Goal: Task Accomplishment & Management: Complete application form

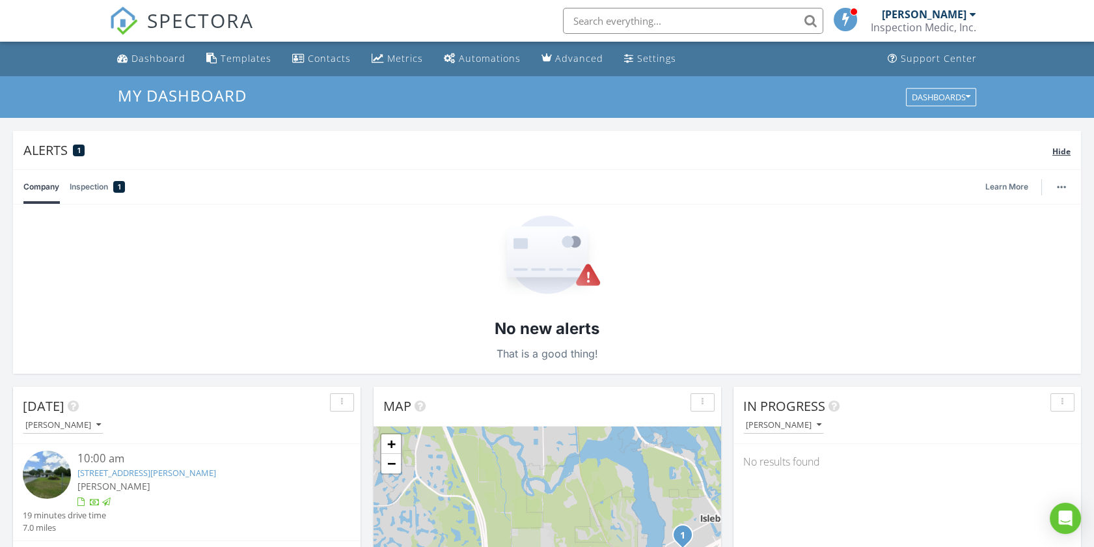
click at [1068, 148] on span "Hide" at bounding box center [1062, 151] width 18 height 11
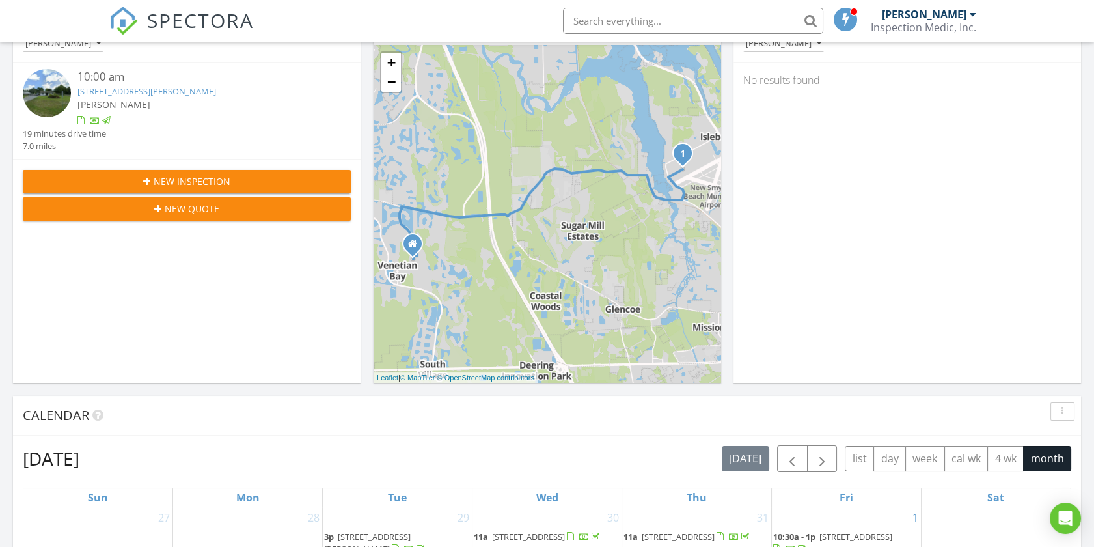
scroll to position [289, 0]
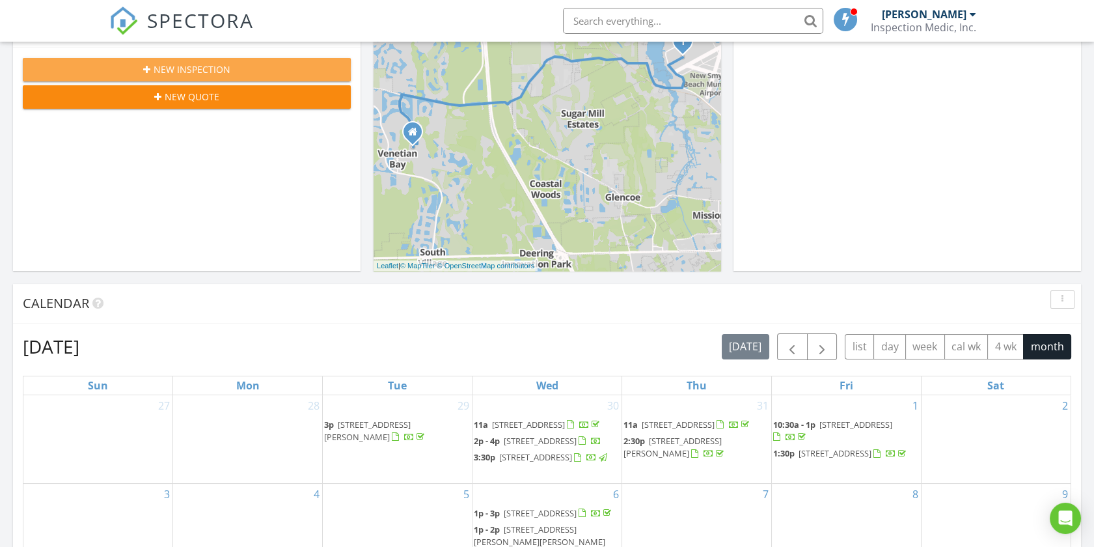
click at [204, 68] on span "New Inspection" at bounding box center [192, 69] width 77 height 14
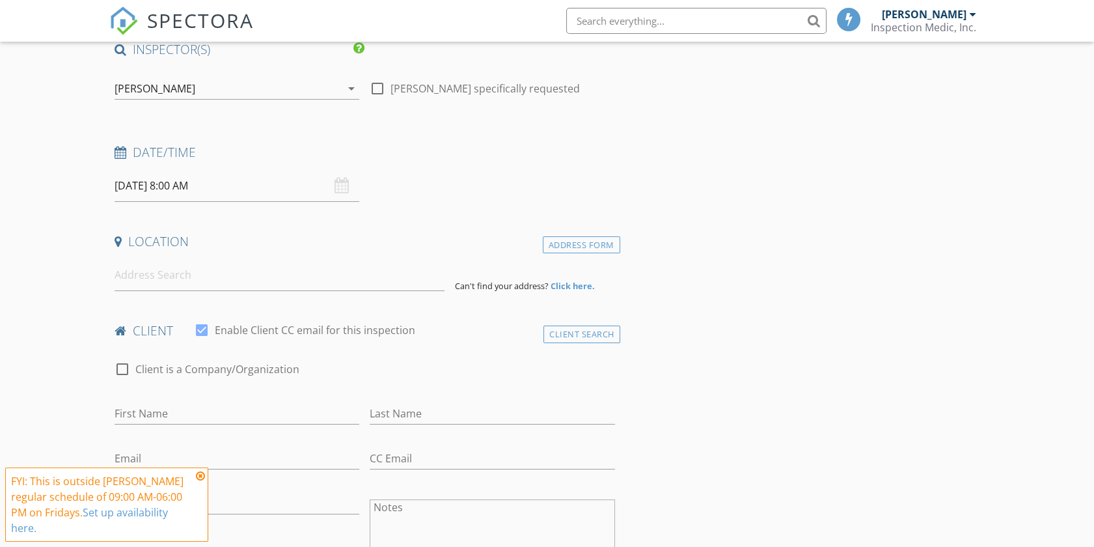
scroll to position [217, 0]
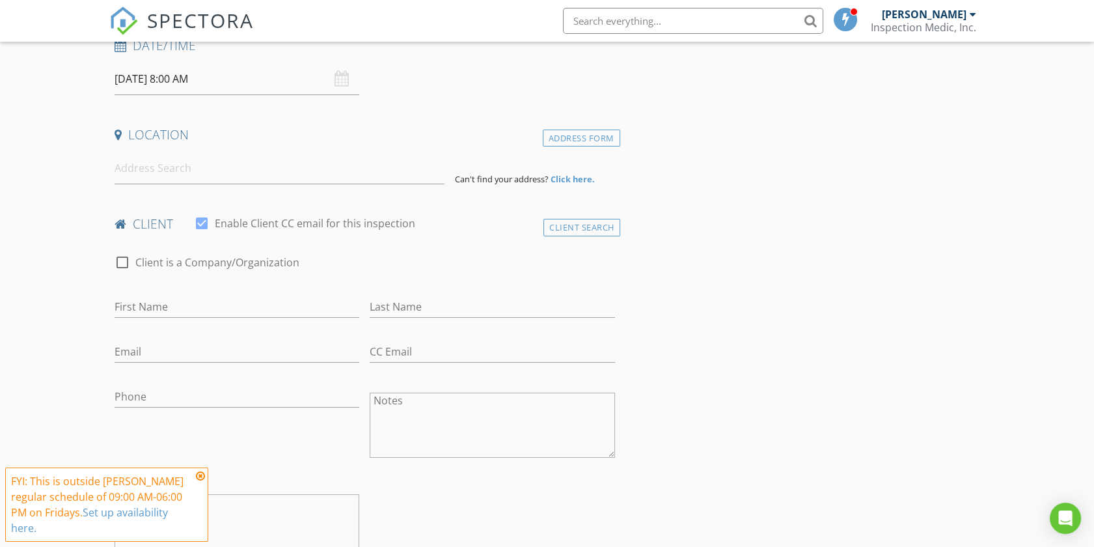
click at [224, 78] on input "08/29/2025 8:00 AM" at bounding box center [237, 79] width 245 height 32
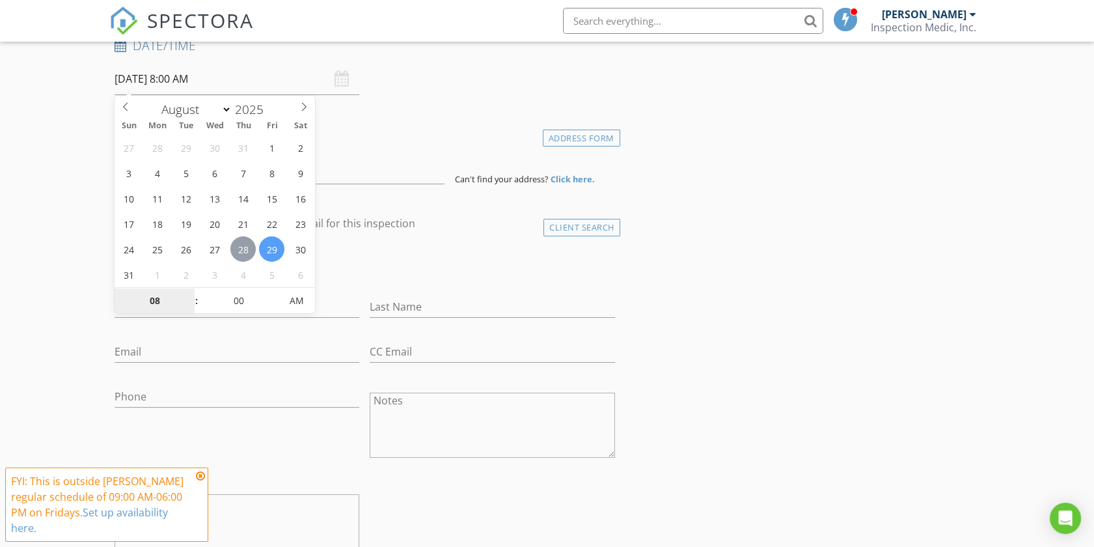
type input "08/28/2025 8:00 AM"
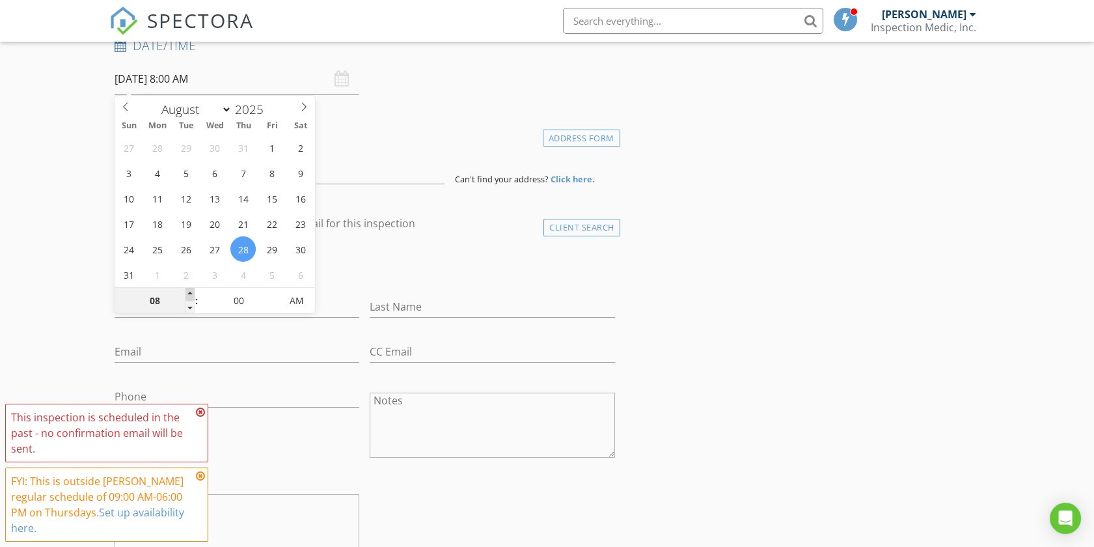
type input "09"
type input "08/28/2025 9:00 AM"
click at [187, 293] on span at bounding box center [190, 294] width 9 height 13
type input "10"
type input "08/28/2025 10:00 AM"
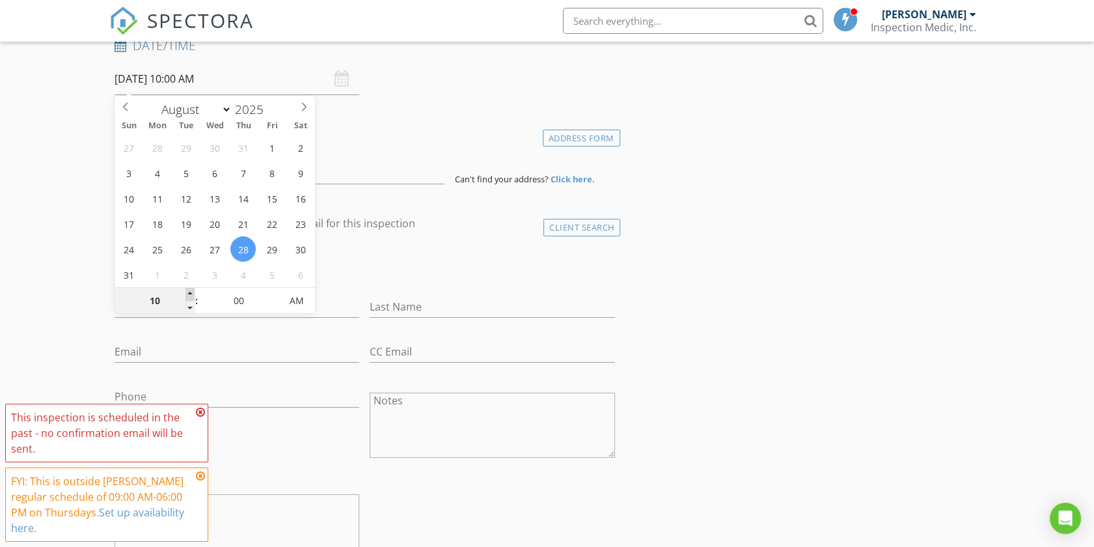
click at [187, 293] on span at bounding box center [190, 294] width 9 height 13
type input "11"
type input "08/28/2025 11:00 AM"
click at [187, 293] on span at bounding box center [190, 294] width 9 height 13
type input "12"
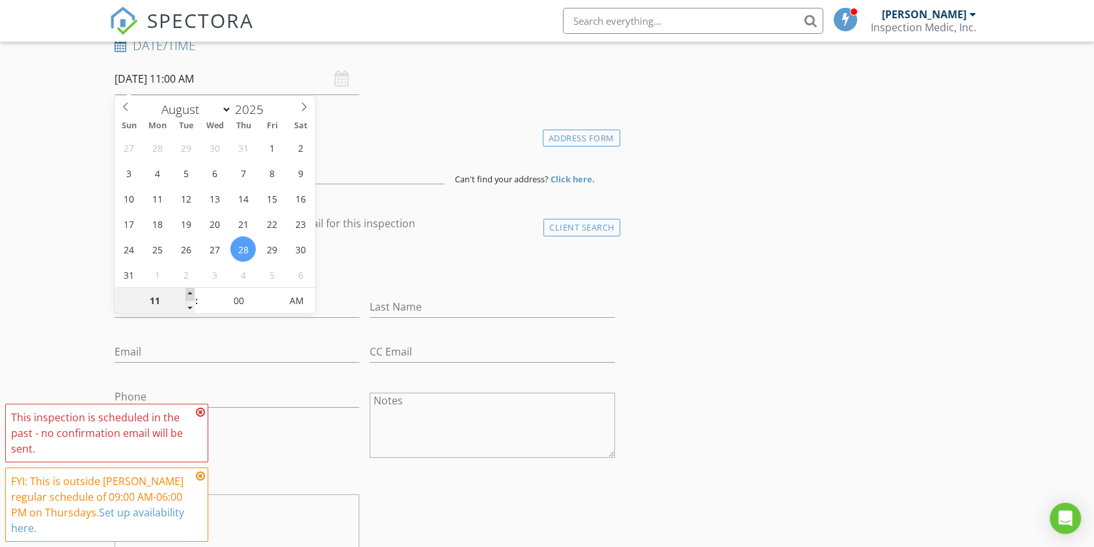
type input "08/28/2025 12:00 PM"
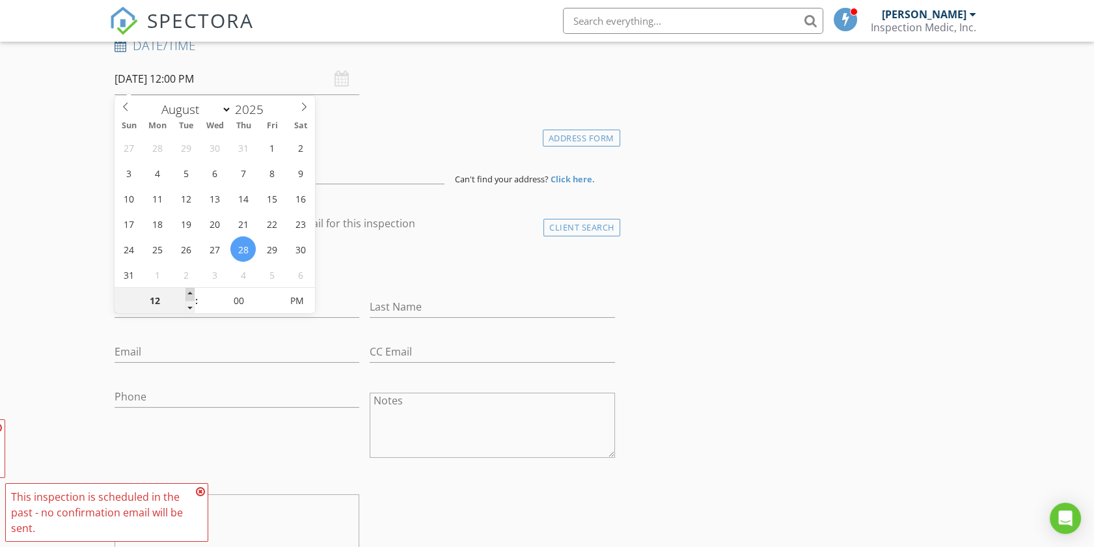
click at [187, 293] on span at bounding box center [190, 294] width 9 height 13
type input "01"
type input "[DATE] 1:00 PM"
click at [188, 292] on span at bounding box center [190, 294] width 9 height 13
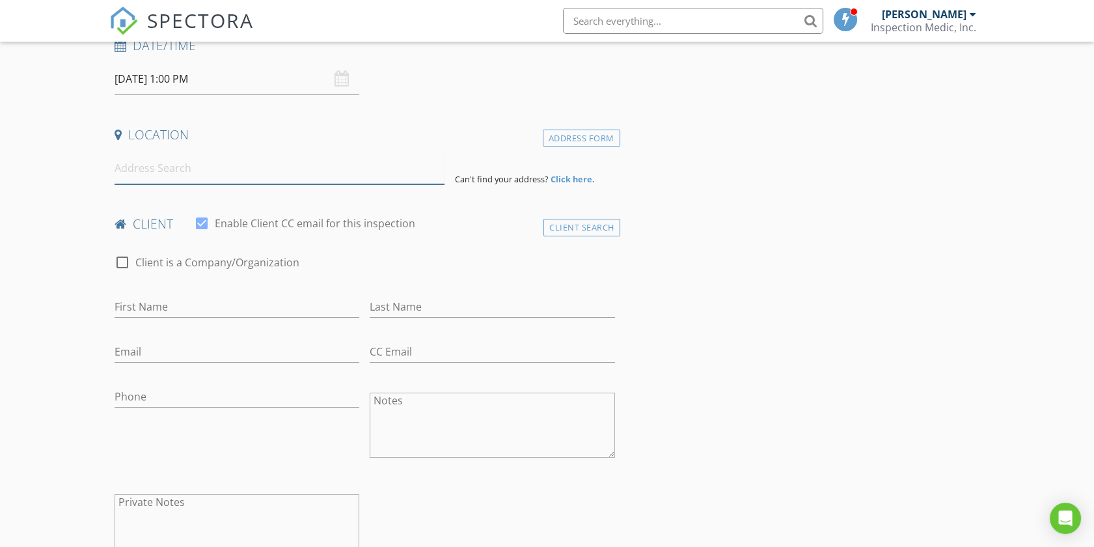
click at [375, 175] on input at bounding box center [280, 168] width 330 height 32
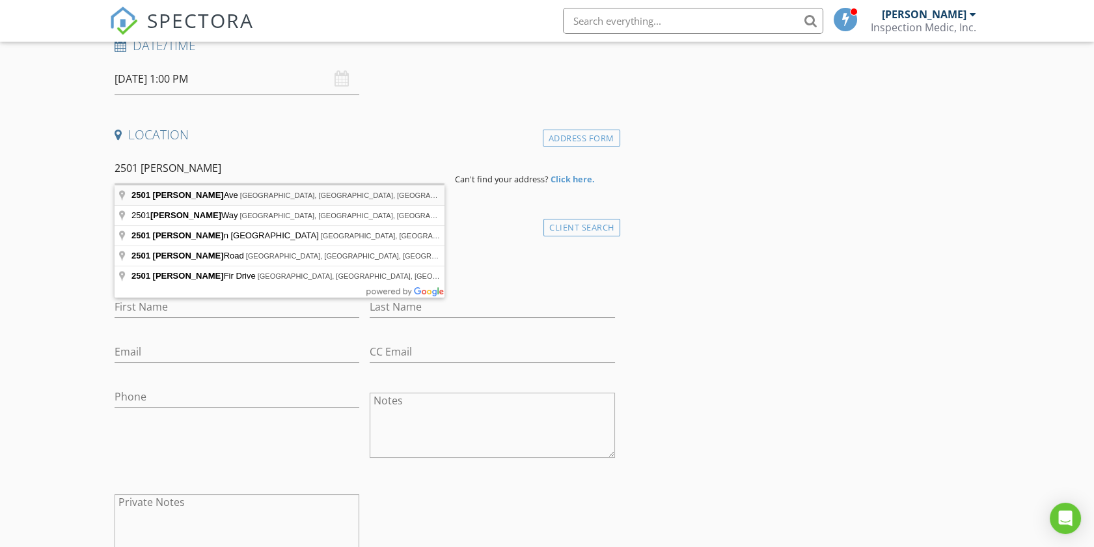
type input "2501 Nordman Ave, New Smyrna Beach, FL, USA"
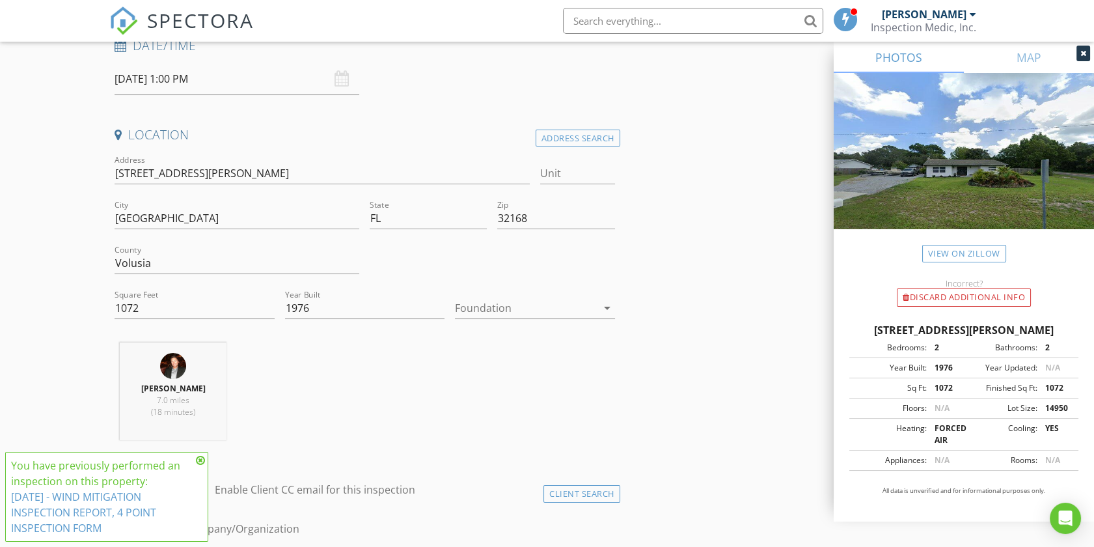
scroll to position [289, 0]
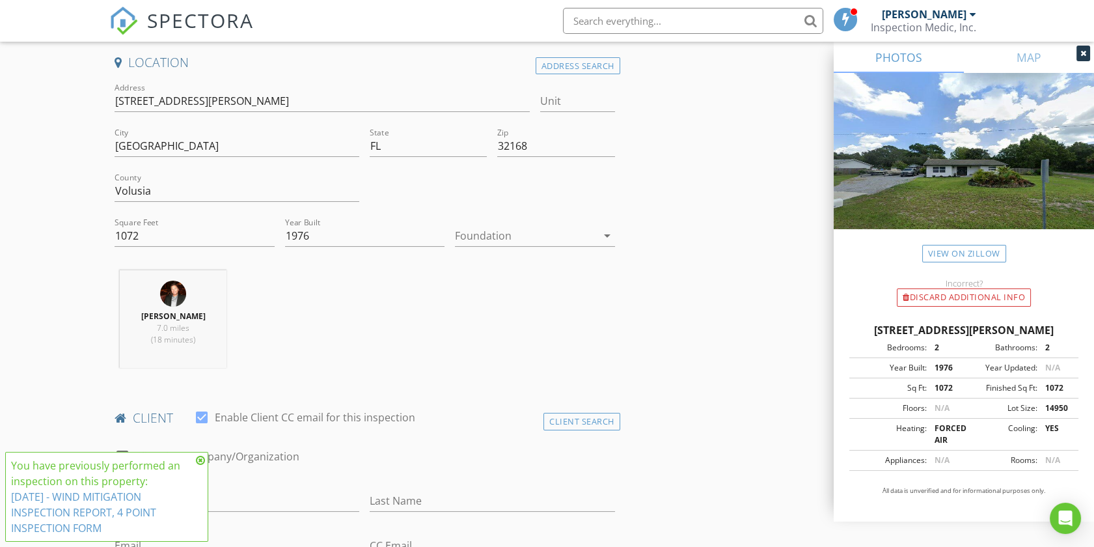
click at [546, 242] on div at bounding box center [525, 235] width 141 height 21
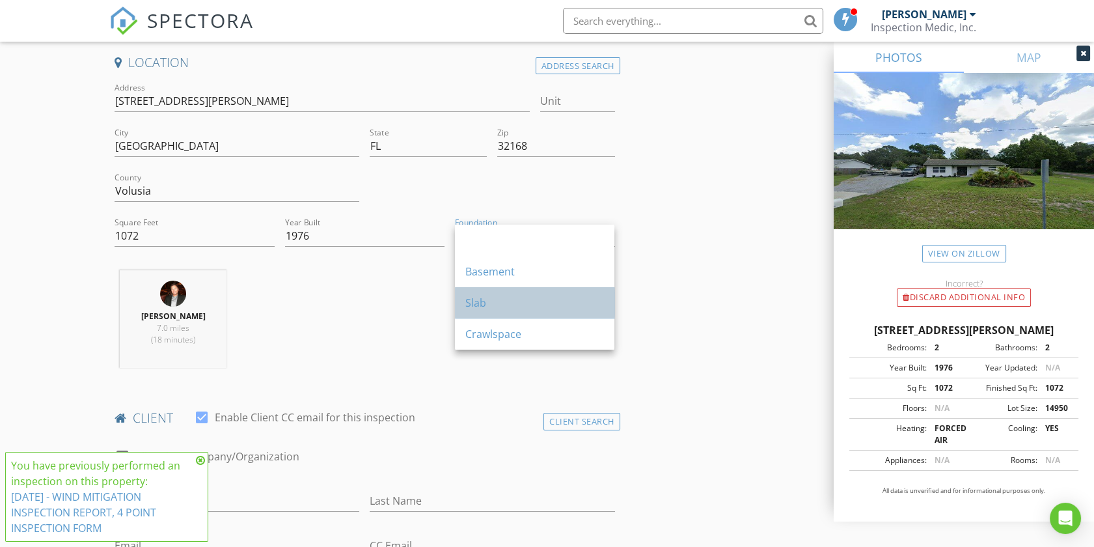
click at [507, 310] on div "Slab" at bounding box center [534, 302] width 139 height 31
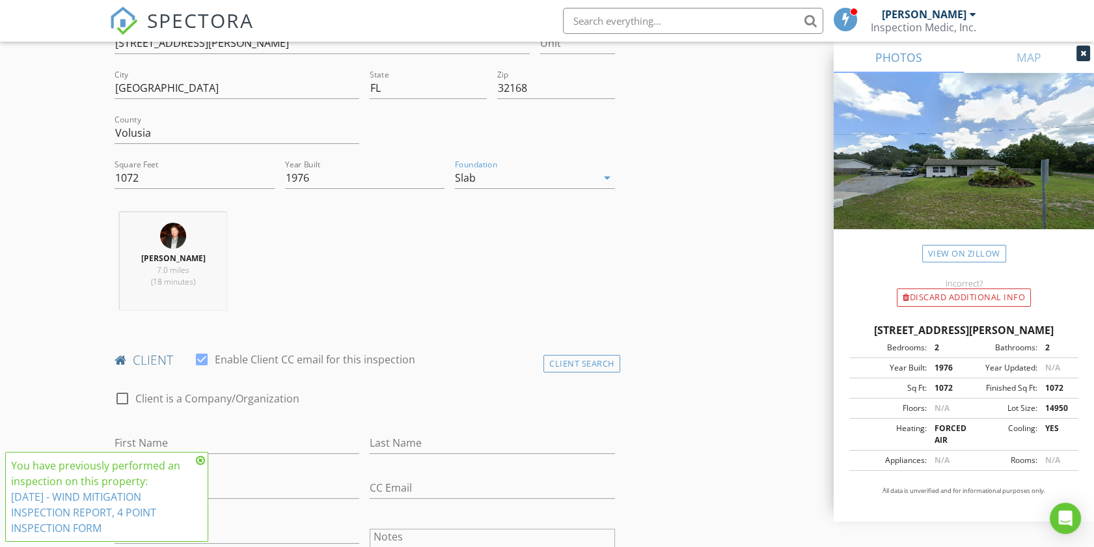
scroll to position [506, 0]
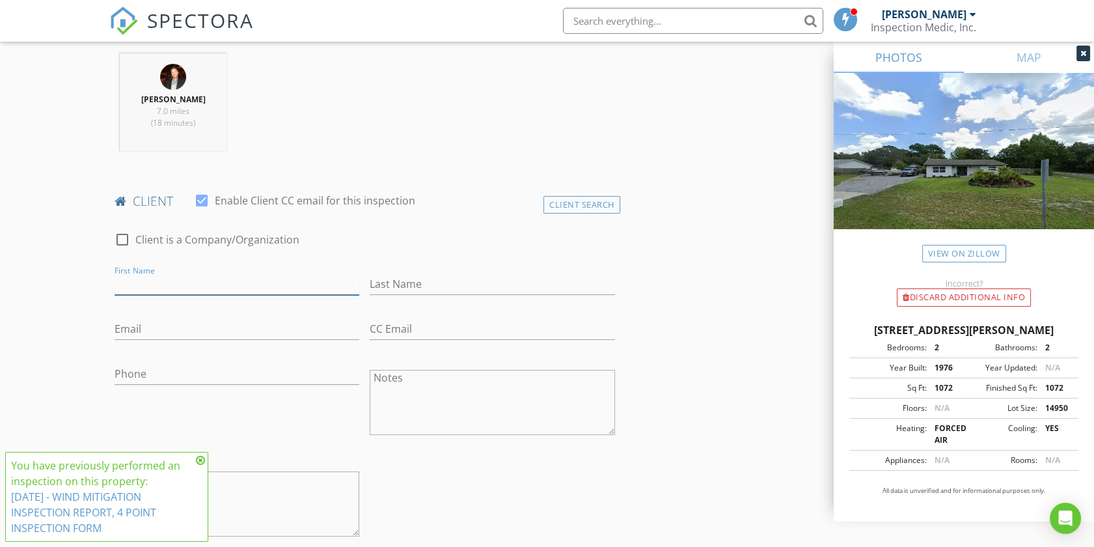
click at [187, 287] on input "First Name" at bounding box center [237, 283] width 245 height 21
type input "[PERSON_NAME]"
type input "Haussmann"
type input "chaussmann@drhoton.com"
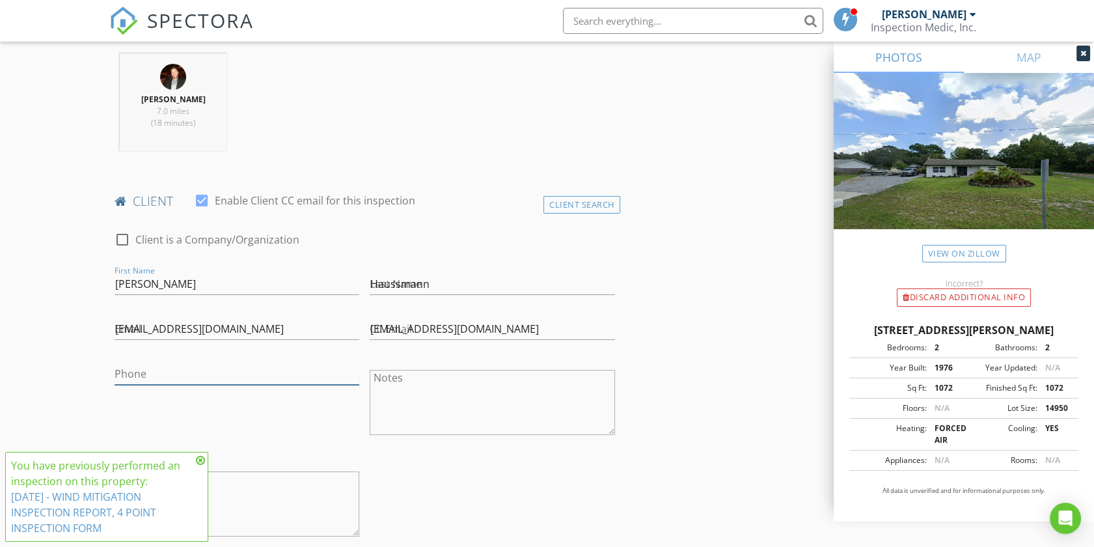
type input "[PHONE_NUMBER]"
drag, startPoint x: 535, startPoint y: 327, endPoint x: 394, endPoint y: 299, distance: 144.0
click at [394, 299] on div "check_box_outline_blank Client is a Company/Organization First Name Christopher…" at bounding box center [364, 389] width 510 height 340
click at [393, 300] on div at bounding box center [492, 304] width 245 height 8
drag, startPoint x: 512, startPoint y: 324, endPoint x: 374, endPoint y: 316, distance: 137.6
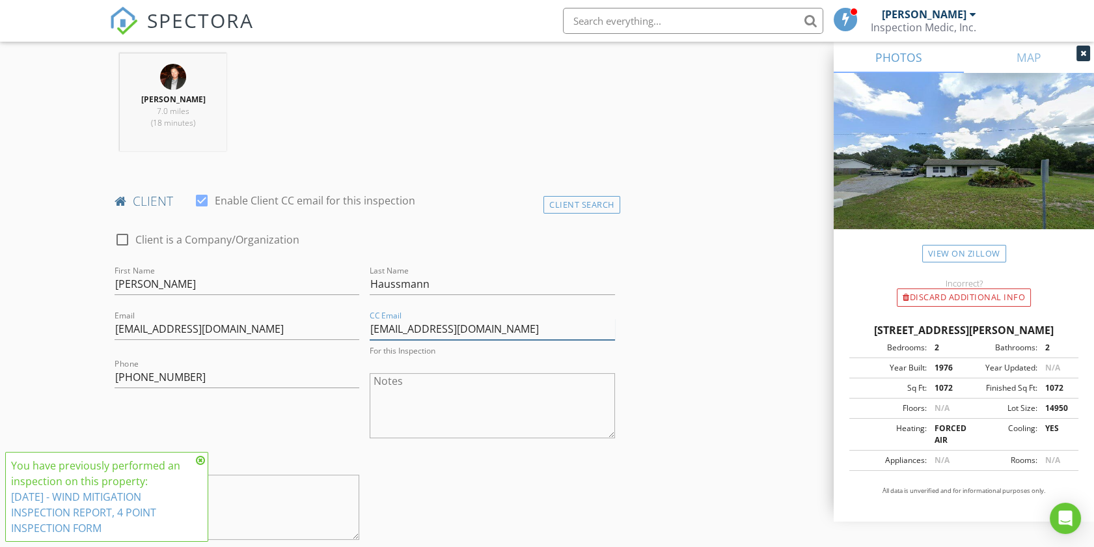
click at [374, 316] on div "CC Email chaussmann@drhoton.com For this Inspection" at bounding box center [492, 333] width 245 height 46
type input "c"
click at [262, 328] on input "chaussmann@drhoton.com" at bounding box center [237, 328] width 245 height 21
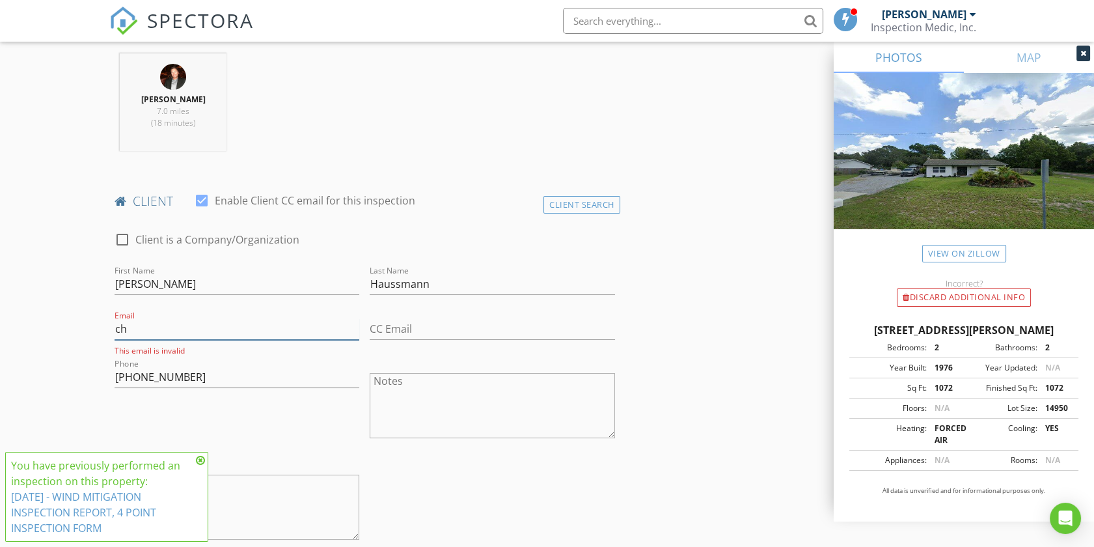
type input "c"
type input "[PERSON_NAME][EMAIL_ADDRESS][DOMAIN_NAME]"
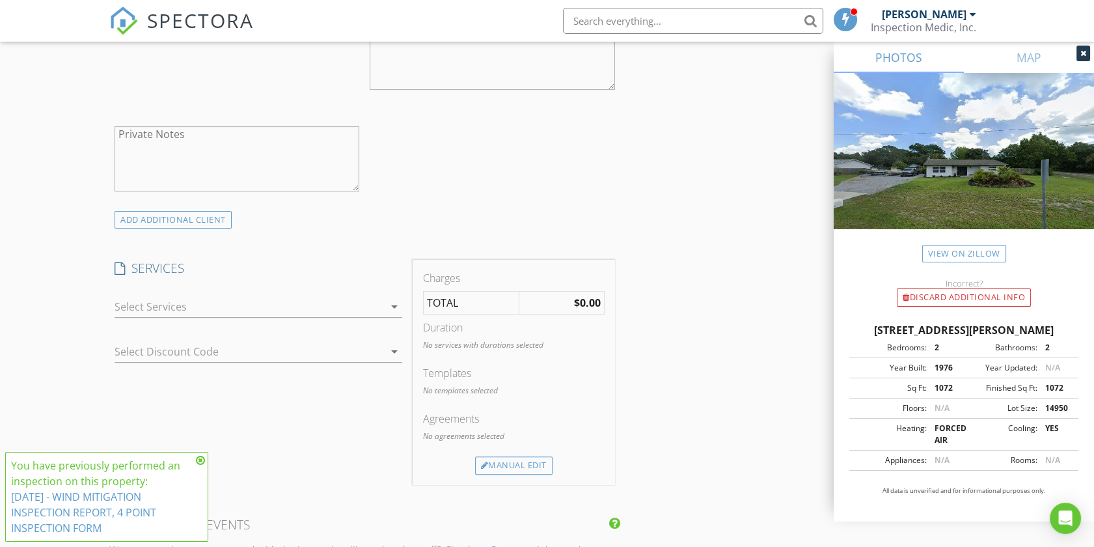
scroll to position [940, 0]
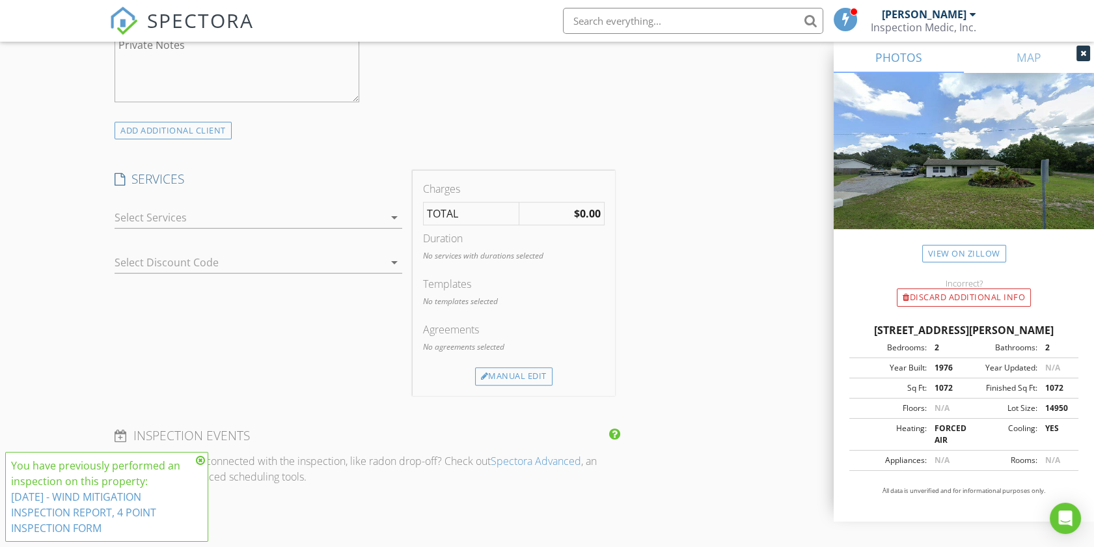
click at [322, 218] on div at bounding box center [249, 217] width 269 height 21
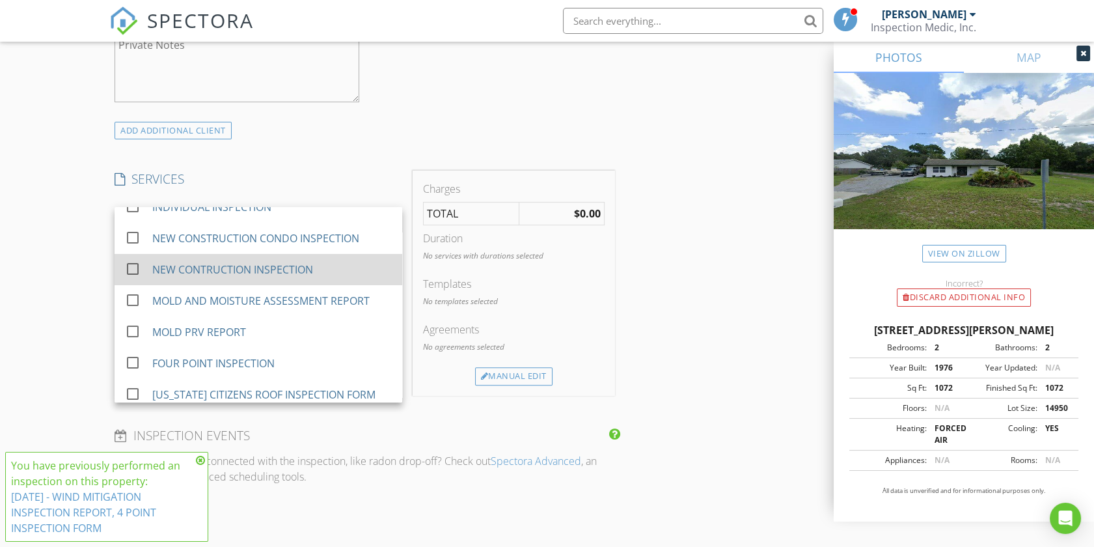
scroll to position [145, 0]
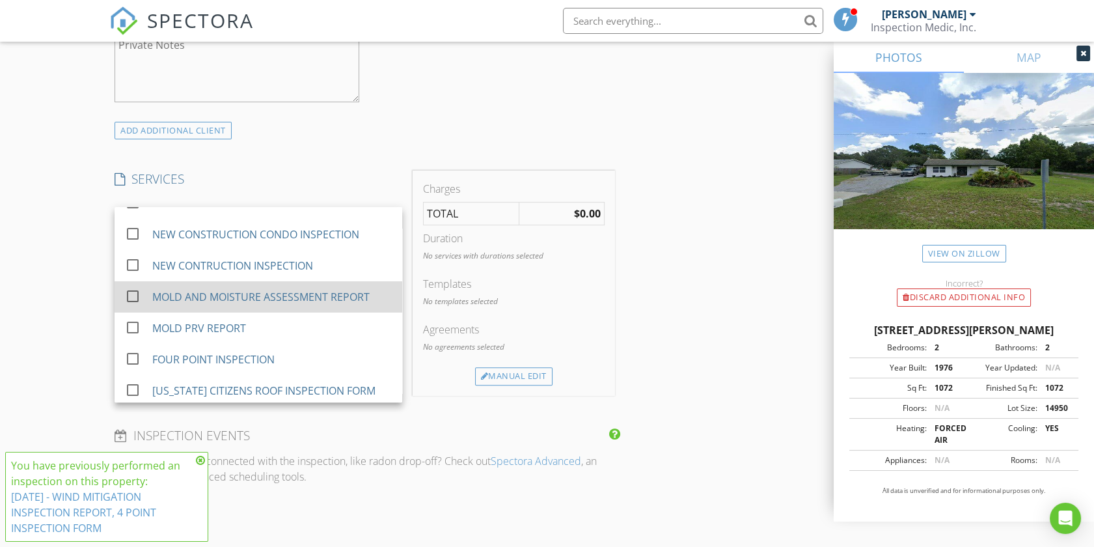
click at [286, 293] on div "MOLD AND MOISTURE ASSESSMENT REPORT" at bounding box center [260, 297] width 217 height 16
checkbox input "false"
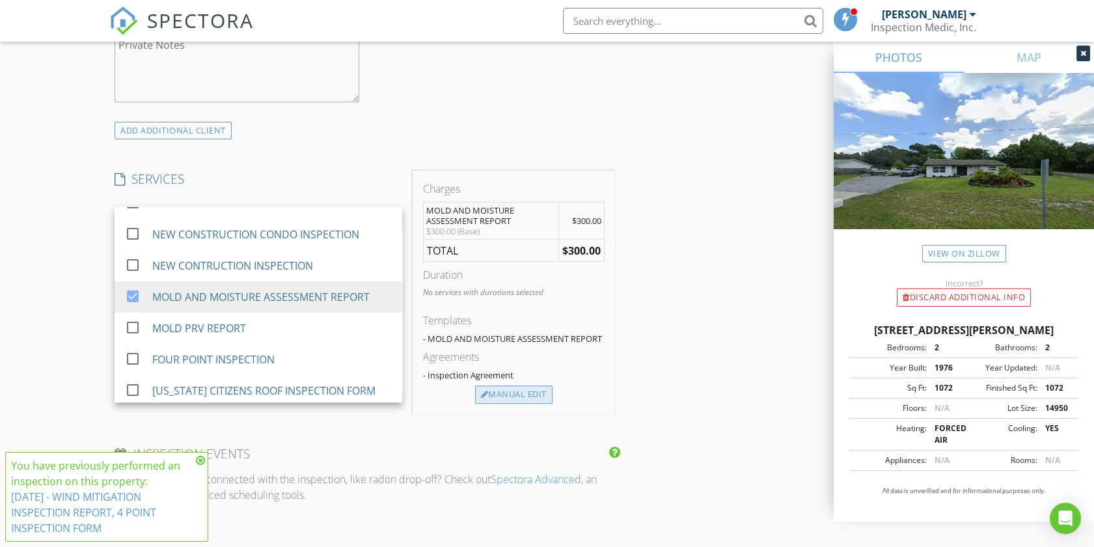
click at [517, 392] on div "Manual Edit" at bounding box center [513, 394] width 77 height 18
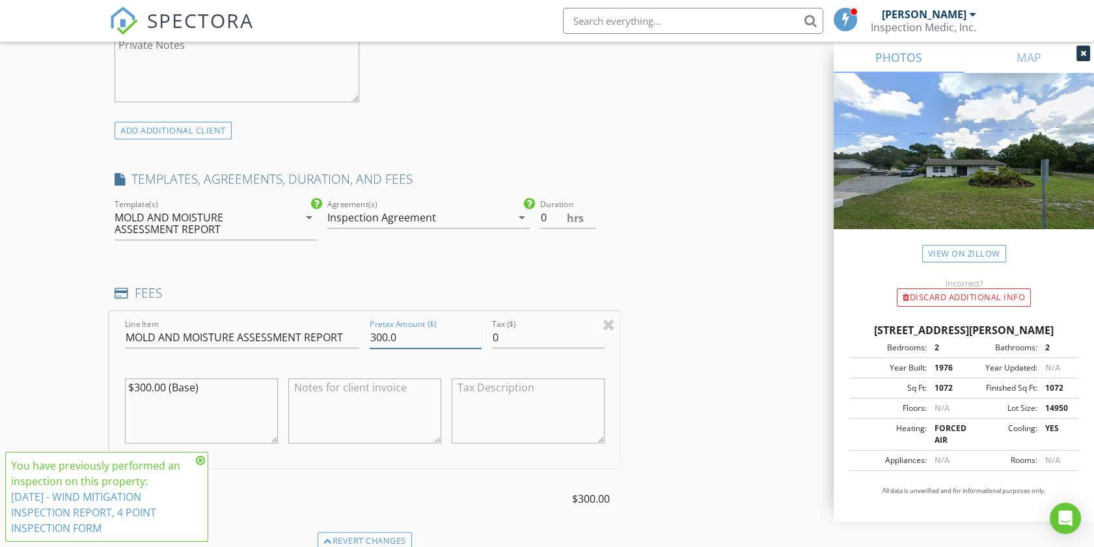
drag, startPoint x: 370, startPoint y: 334, endPoint x: 451, endPoint y: 334, distance: 81.4
click at [451, 334] on input "300.0" at bounding box center [426, 337] width 112 height 21
type input "250.0"
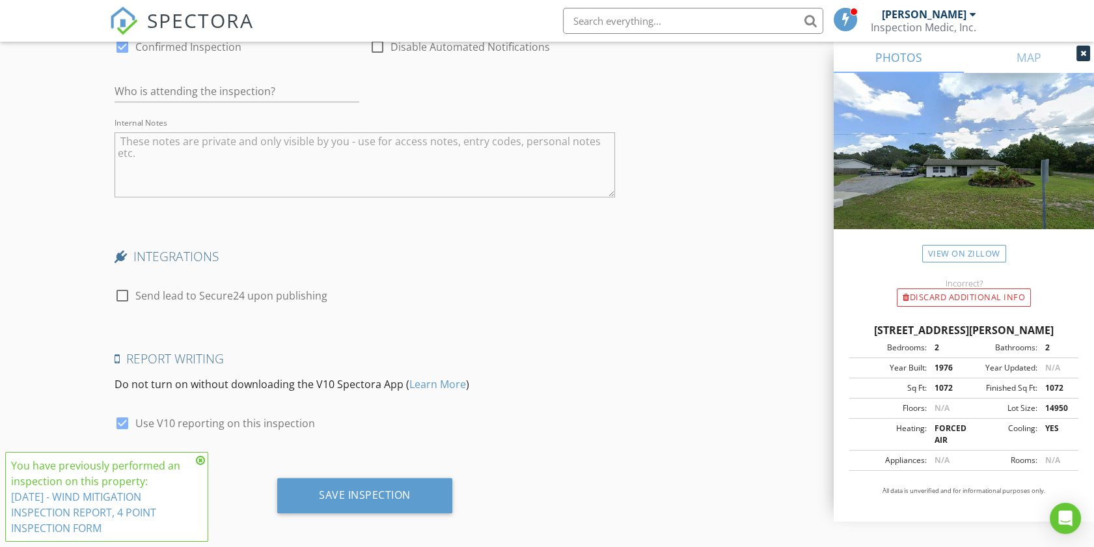
scroll to position [2068, 0]
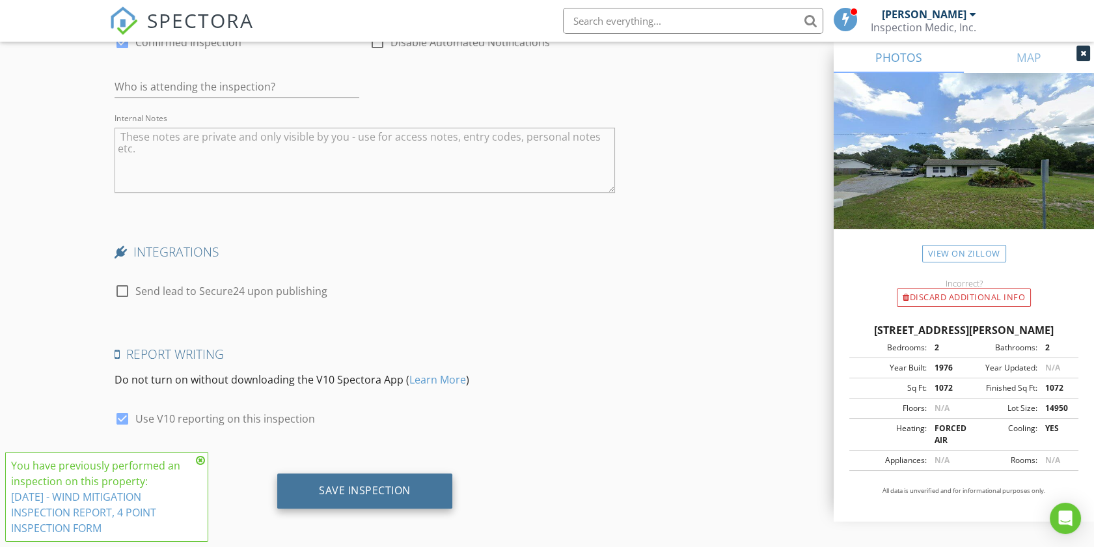
click at [357, 490] on div "Save Inspection" at bounding box center [365, 490] width 92 height 13
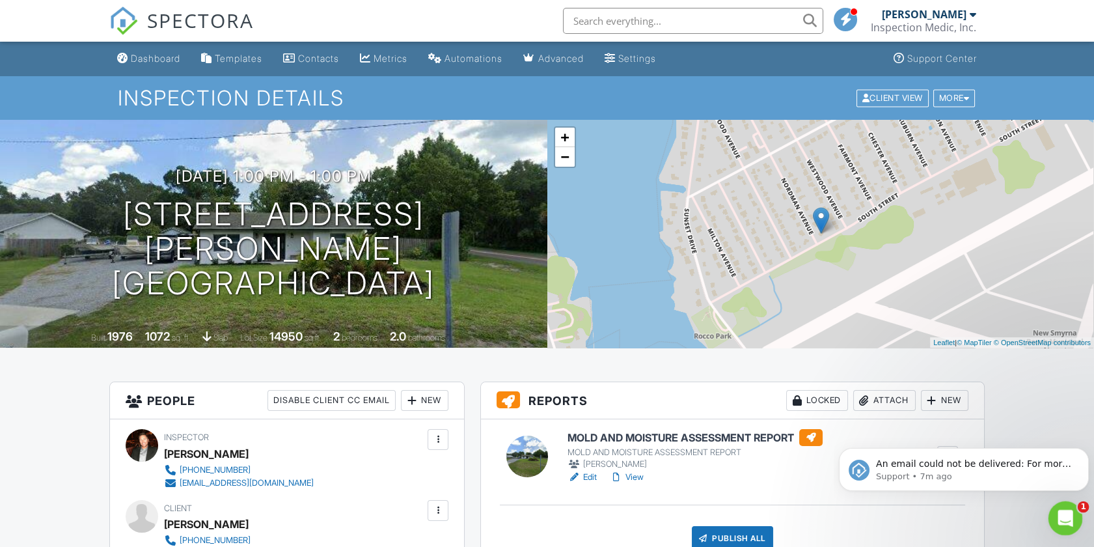
click at [1068, 515] on icon "Open Intercom Messenger" at bounding box center [1063, 516] width 21 height 21
click at [1066, 512] on icon "Open Intercom Messenger" at bounding box center [1063, 516] width 21 height 21
click at [1068, 506] on div "Open Intercom Messenger" at bounding box center [1063, 516] width 43 height 43
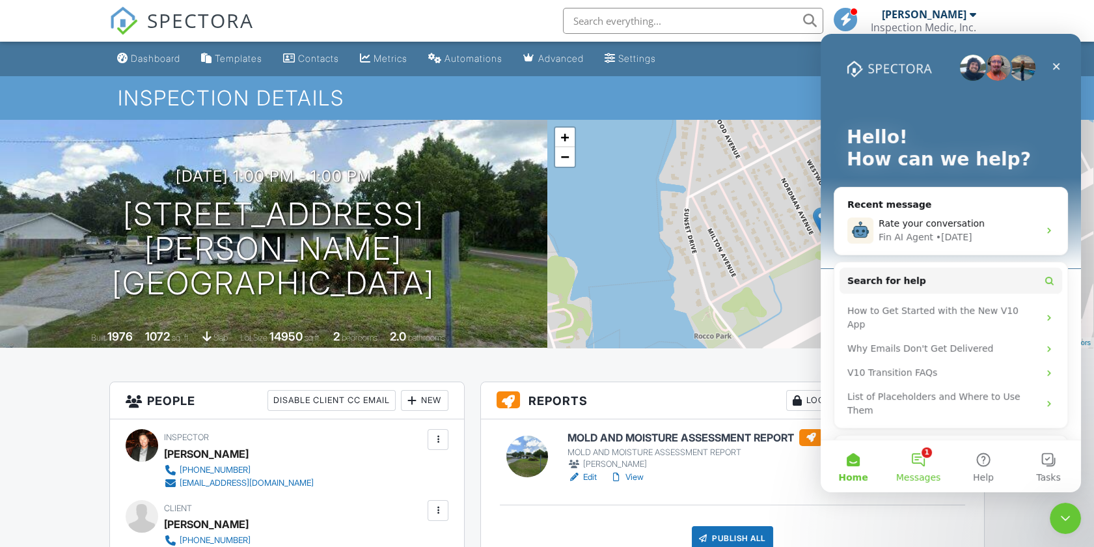
click at [919, 458] on button "1 Messages" at bounding box center [918, 466] width 65 height 52
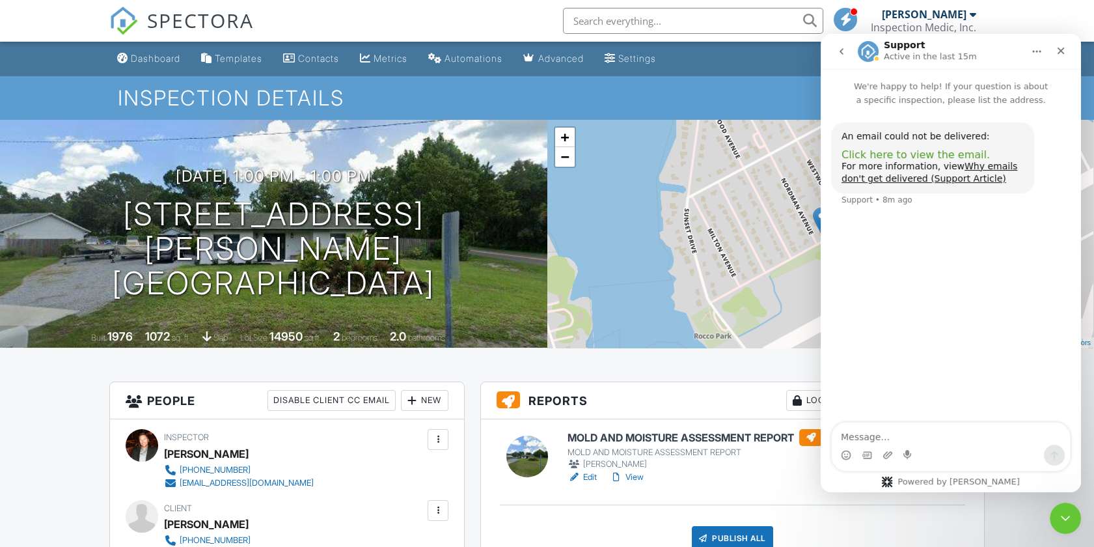
click at [898, 157] on span "Click here to view the email." at bounding box center [916, 154] width 148 height 12
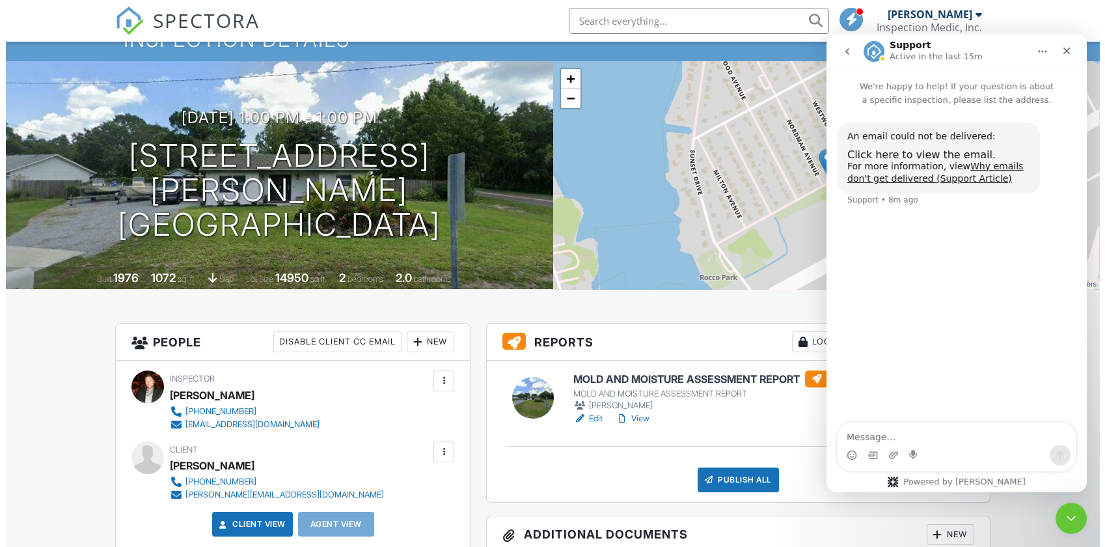
scroll to position [145, 0]
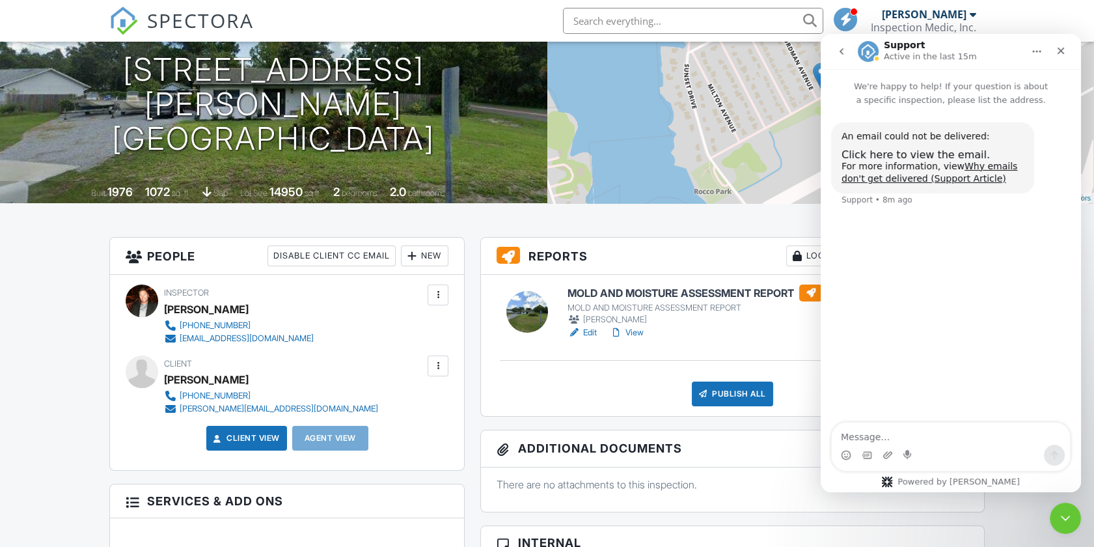
click at [431, 367] on div at bounding box center [438, 365] width 21 height 21
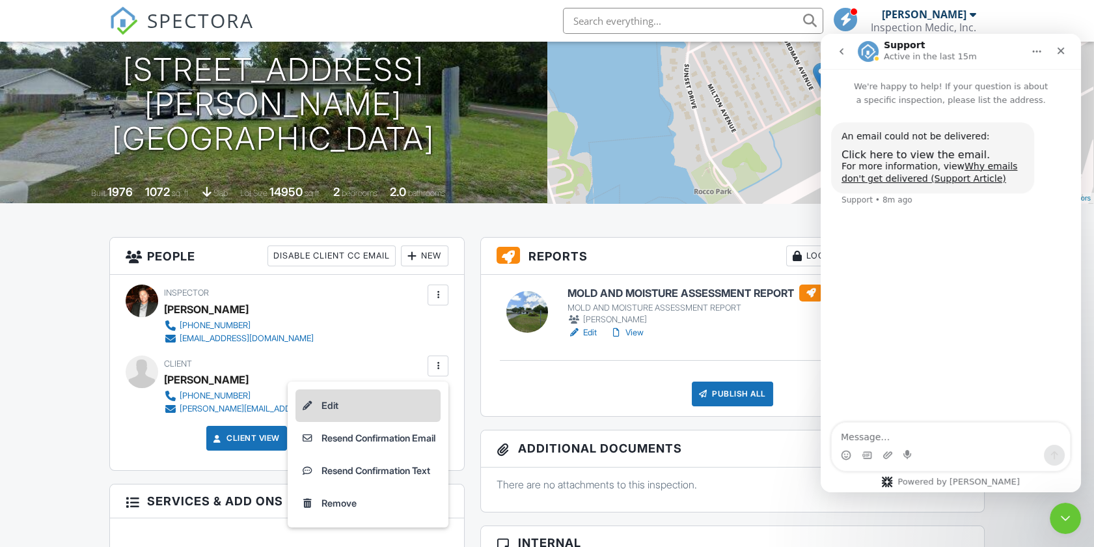
click at [346, 410] on li "Edit" at bounding box center [368, 405] width 145 height 33
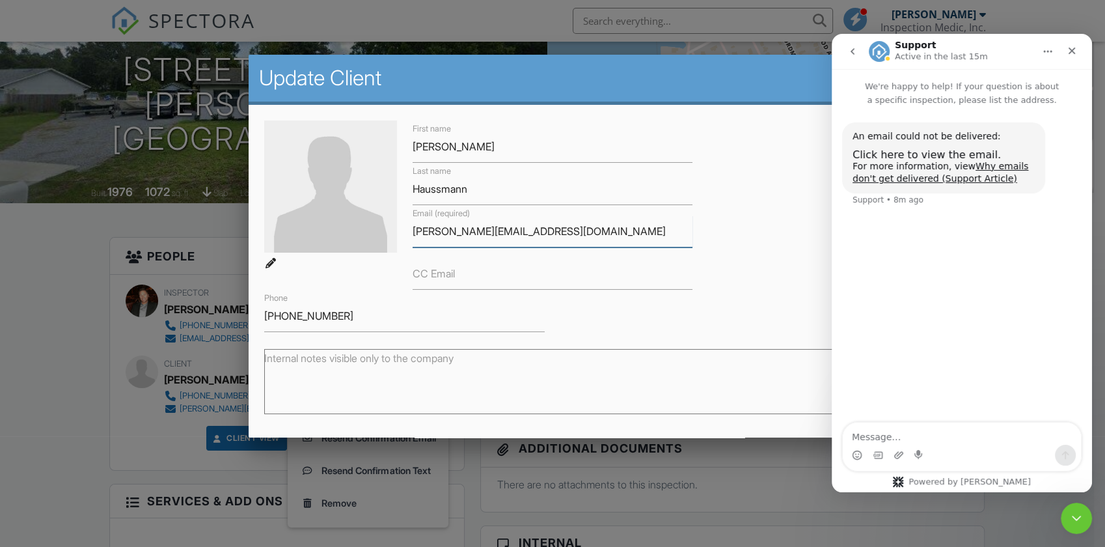
click at [590, 222] on input "[PERSON_NAME][EMAIL_ADDRESS][DOMAIN_NAME]" at bounding box center [553, 231] width 281 height 32
type input "[PERSON_NAME][EMAIL_ADDRESS][DOMAIN_NAME]"
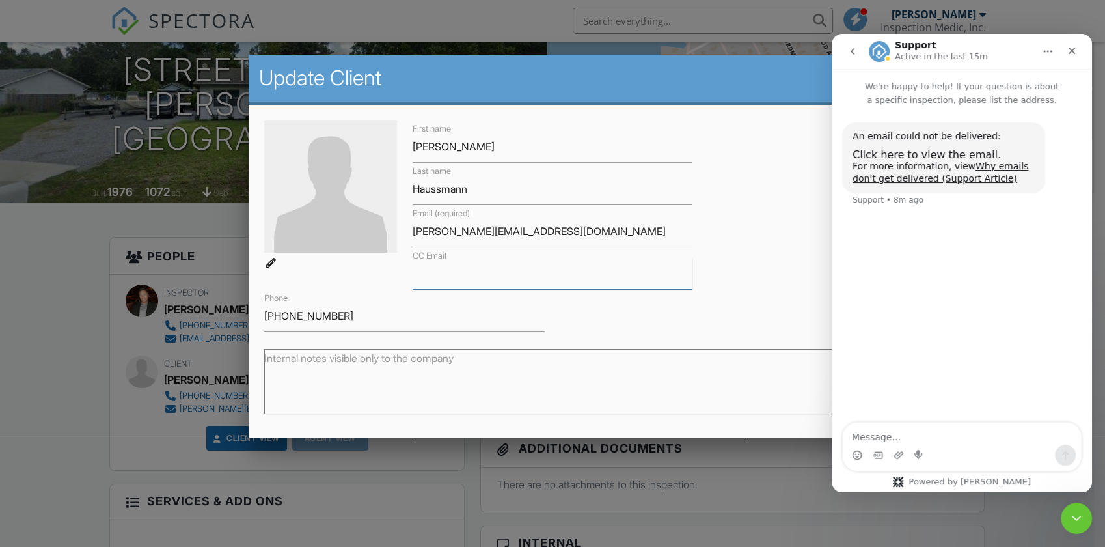
scroll to position [126, 0]
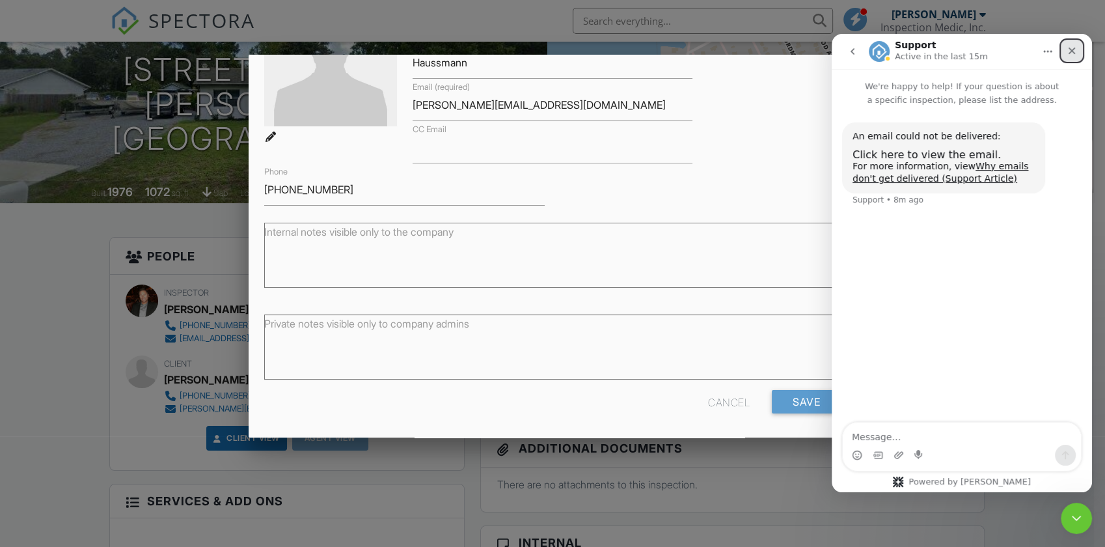
click at [1072, 49] on icon "Close" at bounding box center [1072, 51] width 10 height 10
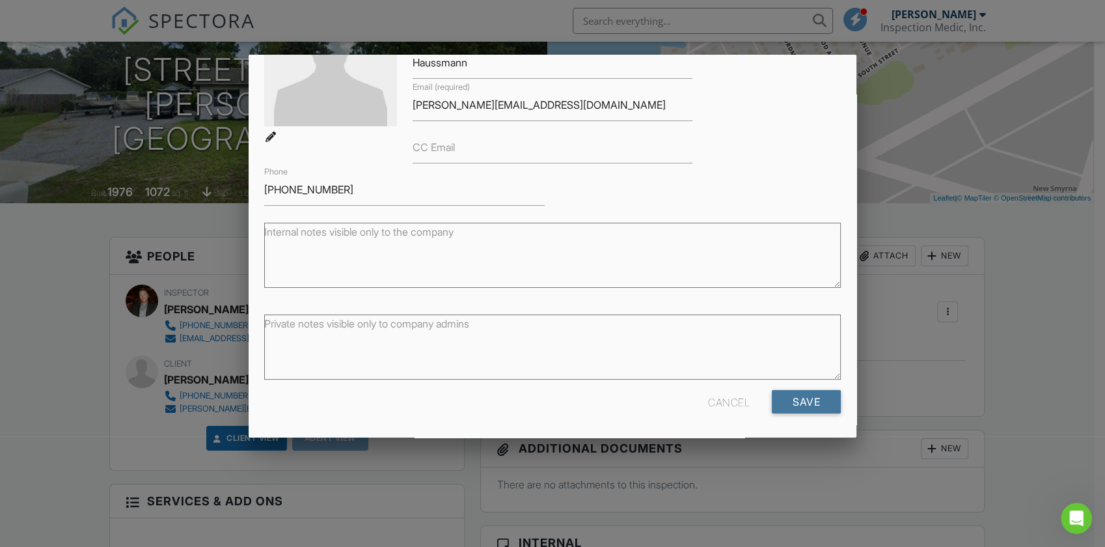
click at [790, 398] on input "Save" at bounding box center [806, 401] width 69 height 23
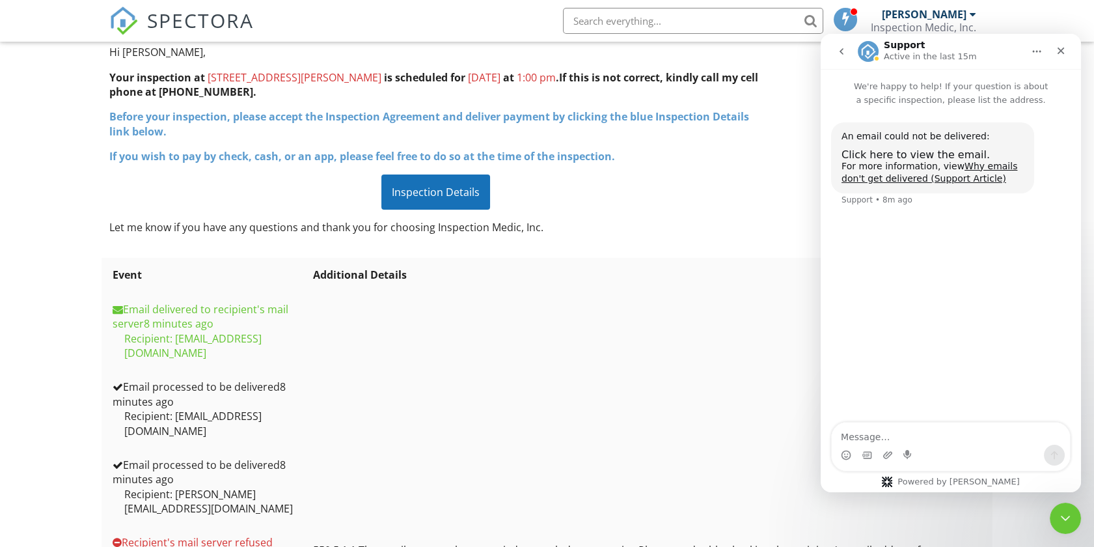
scroll to position [217, 0]
